Goal: Find contact information: Find contact information

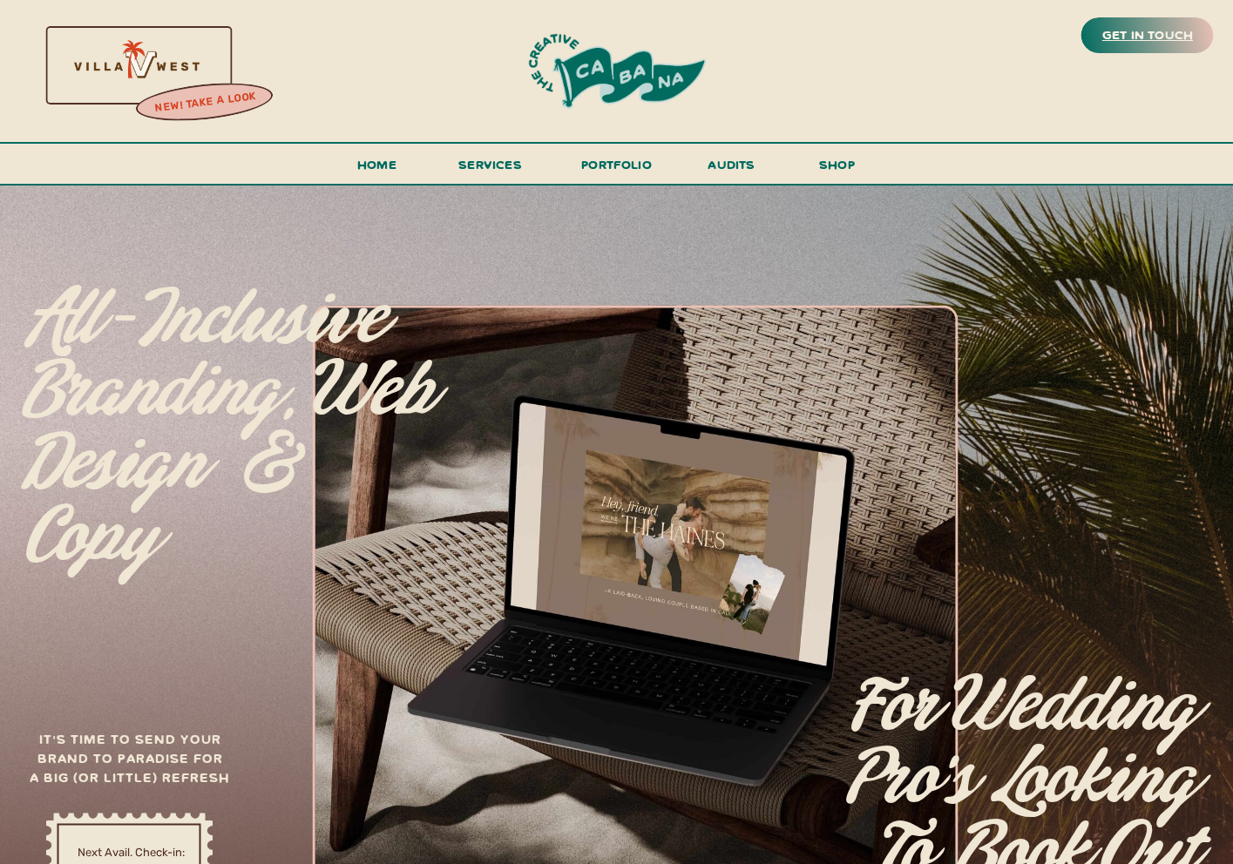
click at [1138, 42] on h3 "get in touch" at bounding box center [1148, 36] width 98 height 24
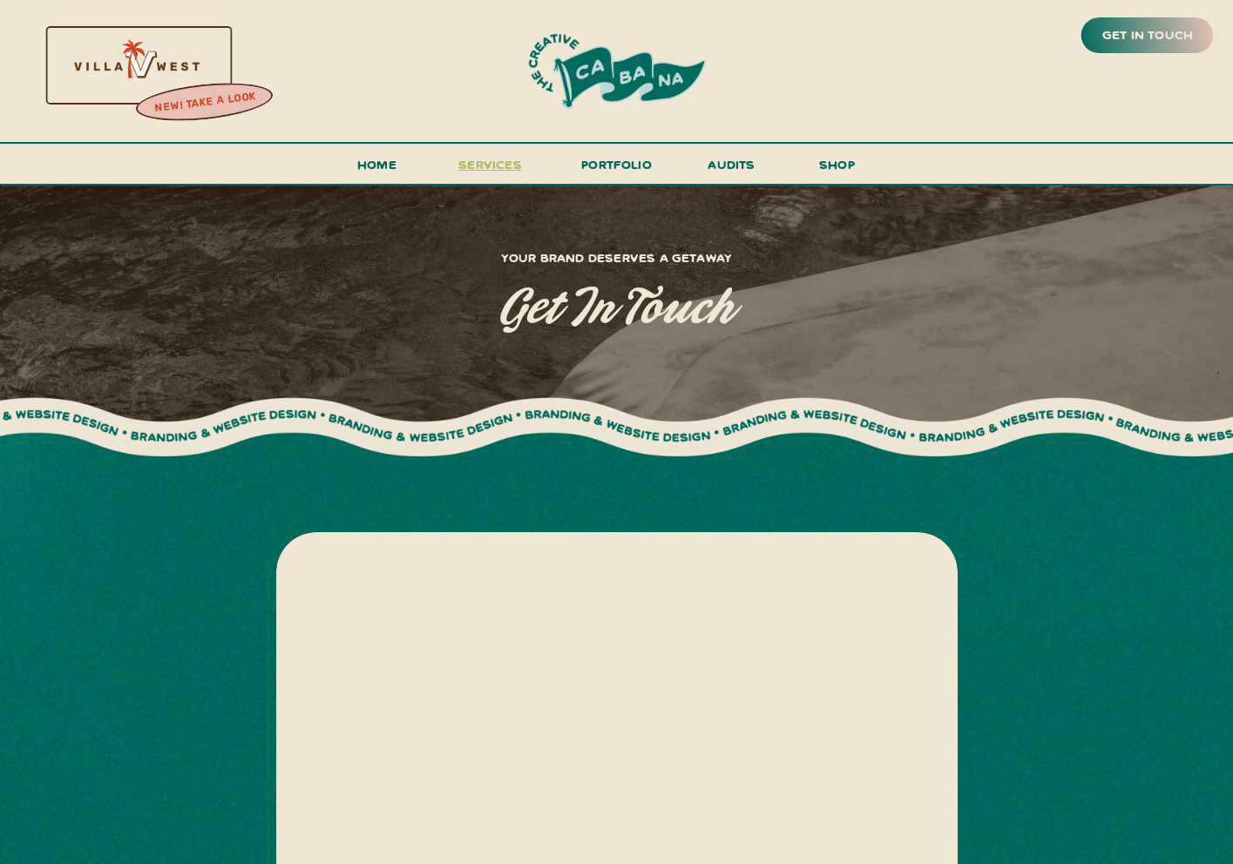
click at [484, 172] on span "services" at bounding box center [490, 164] width 64 height 17
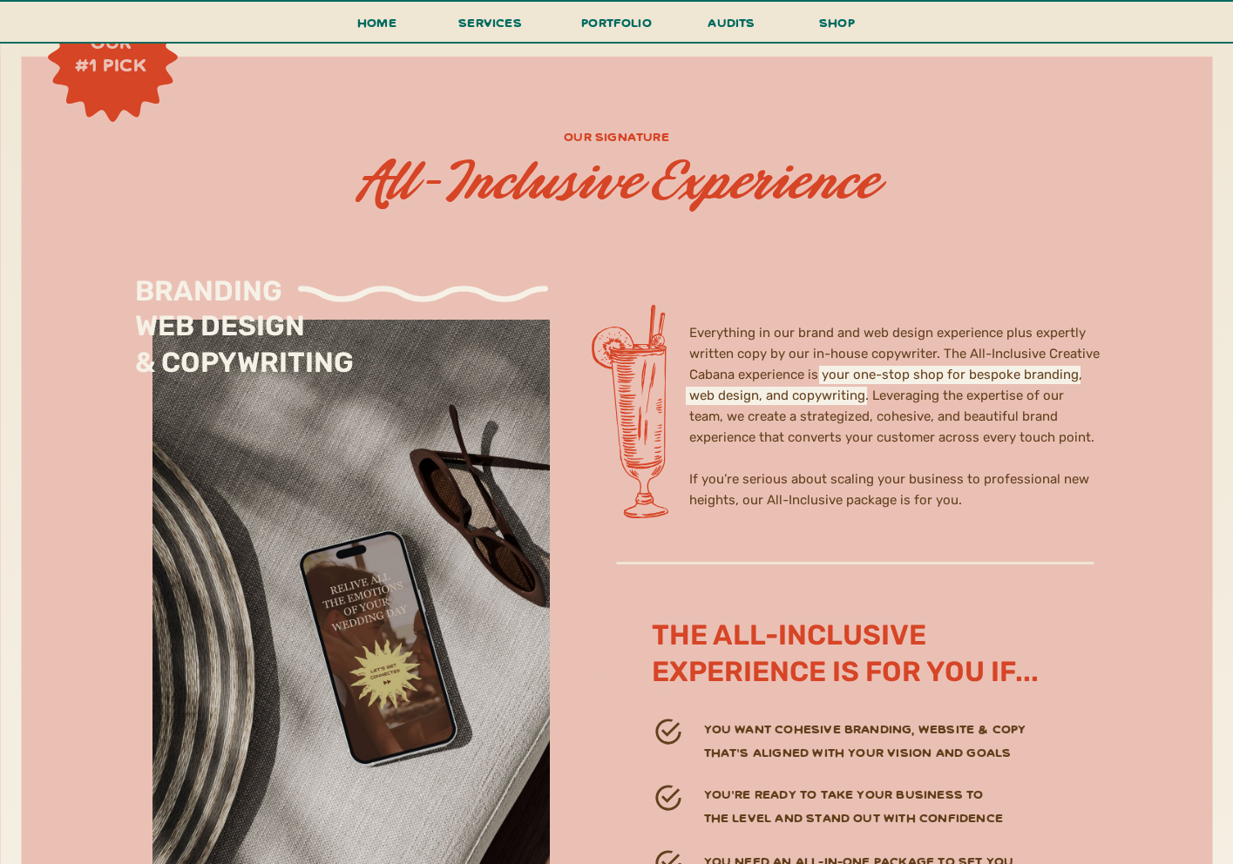
scroll to position [4966, 0]
